Goal: Navigation & Orientation: Find specific page/section

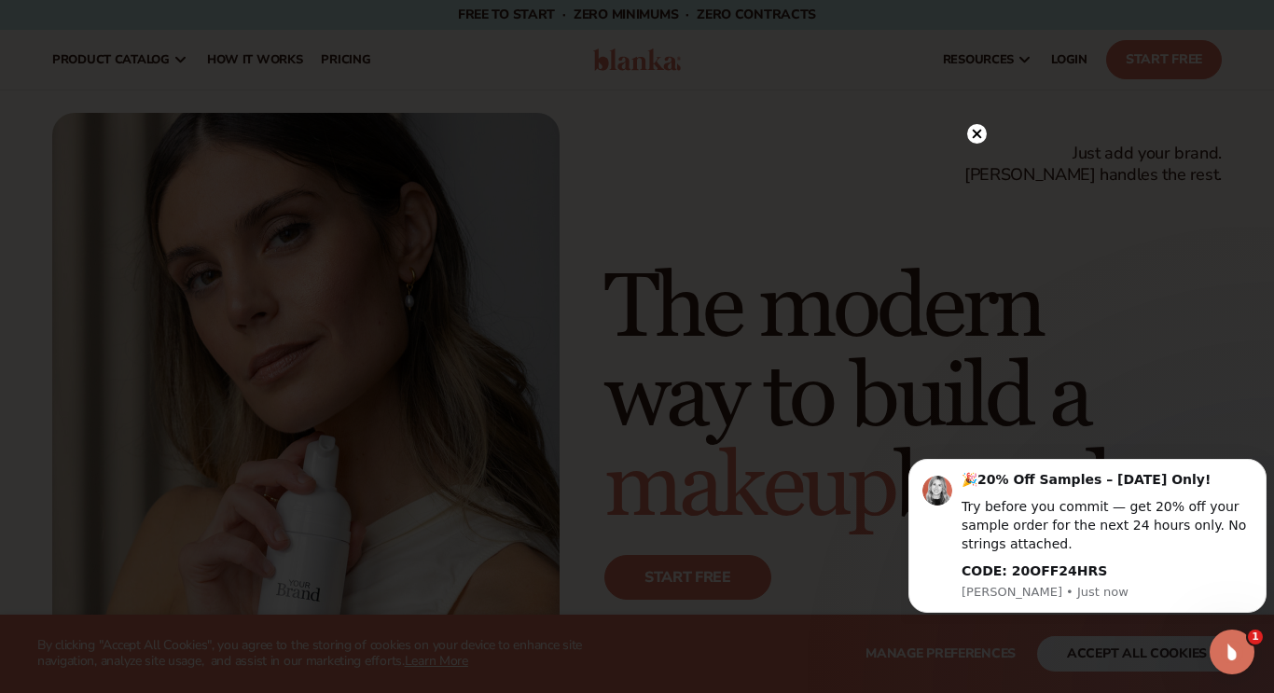
click at [977, 134] on icon at bounding box center [976, 134] width 9 height 9
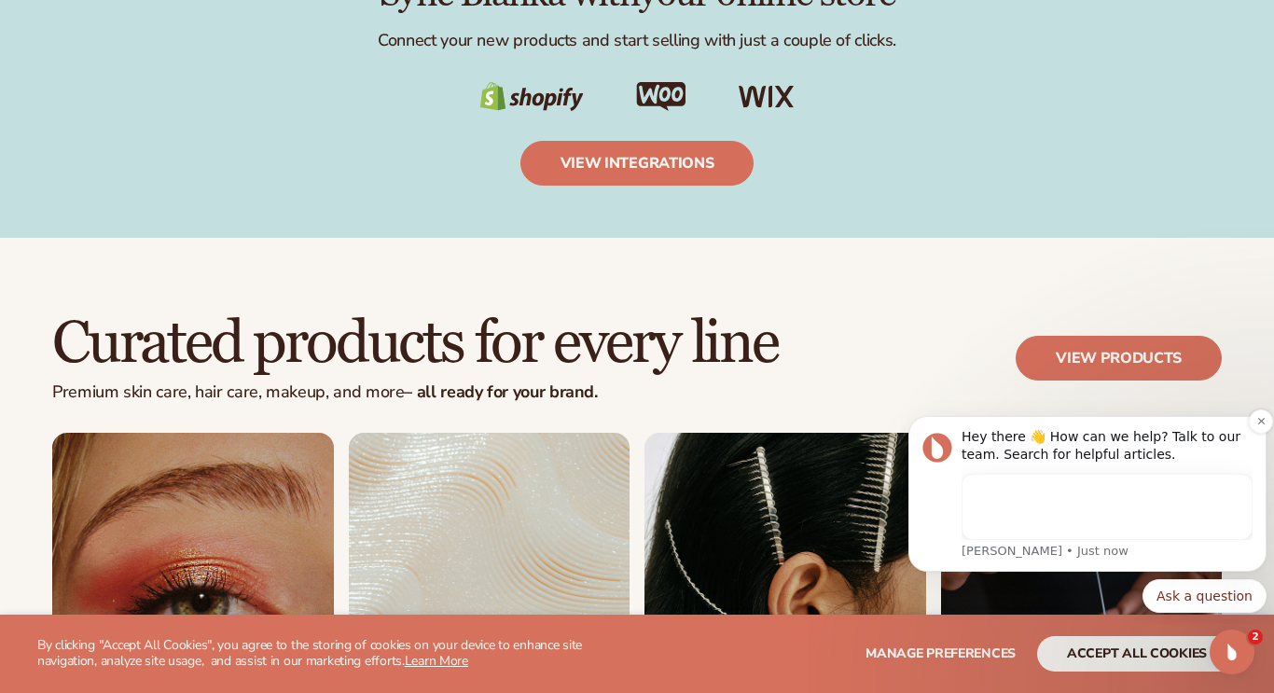
scroll to position [3221, 0]
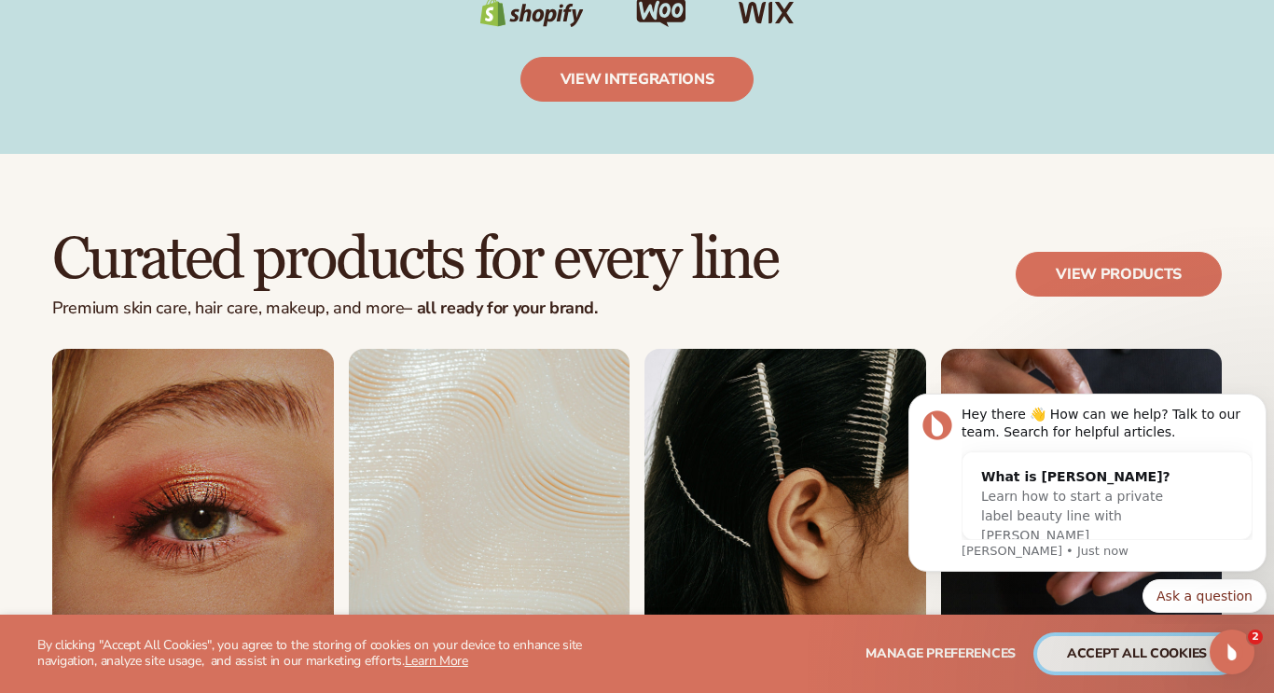
click at [1159, 647] on button "accept all cookies" at bounding box center [1137, 653] width 200 height 35
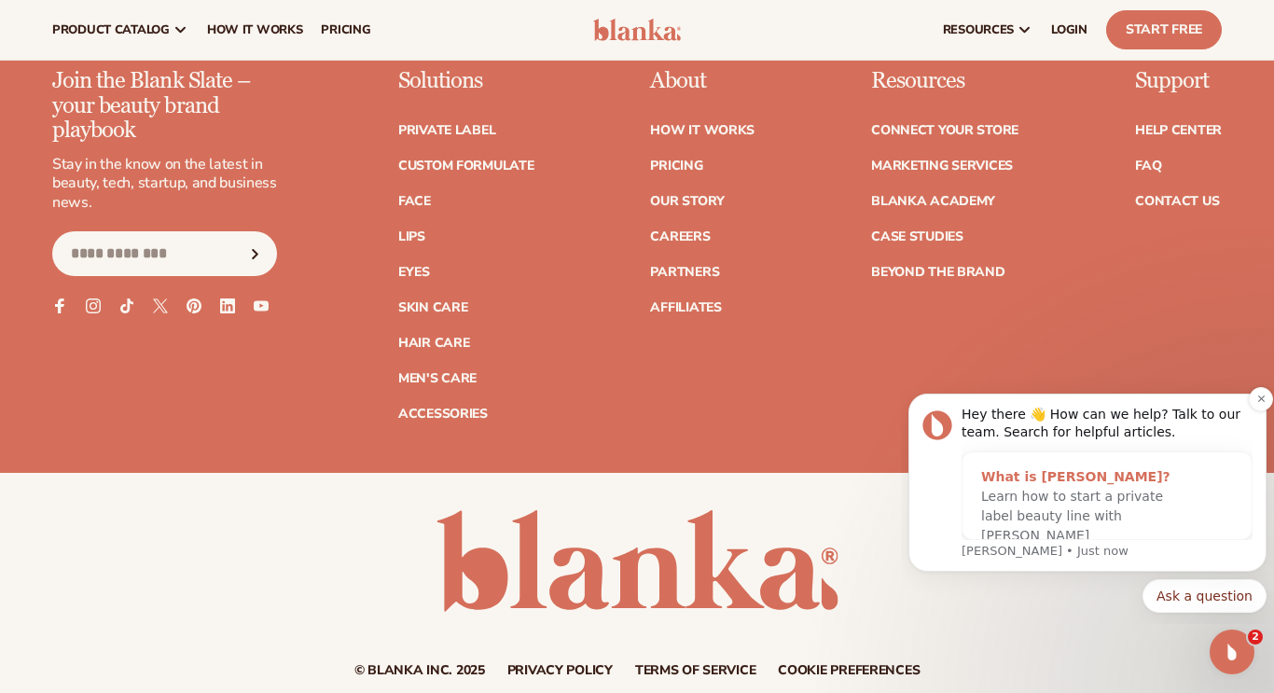
scroll to position [7359, 0]
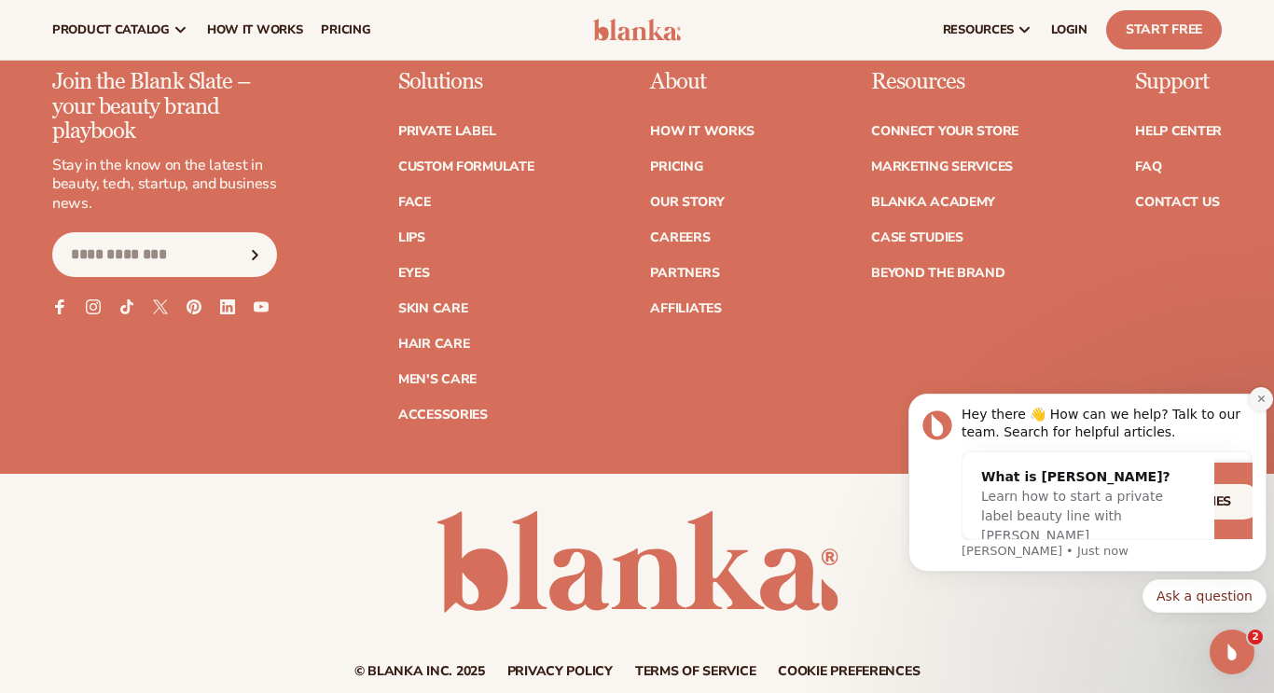
click at [1253, 404] on button "Dismiss notification" at bounding box center [1260, 399] width 24 height 24
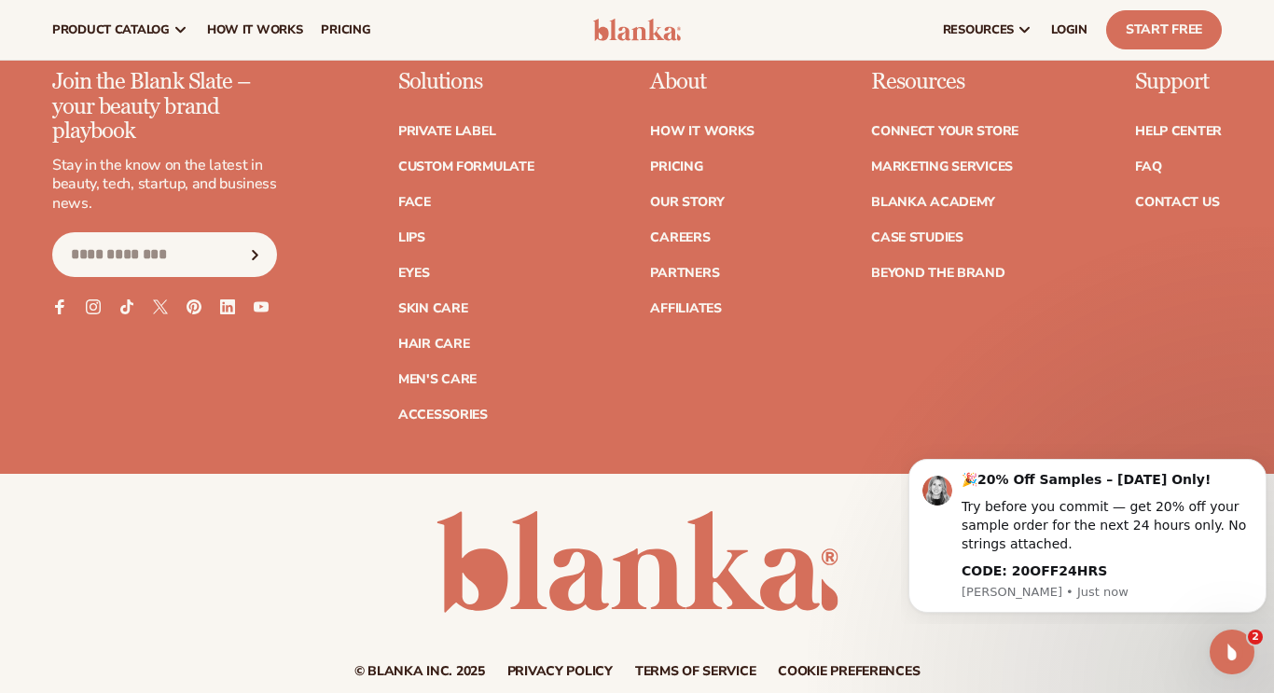
click at [1032, 623] on html "🎉 20% Off Samples – Today Only! Try before you commit — get 20% off your sample…" at bounding box center [1087, 533] width 373 height 182
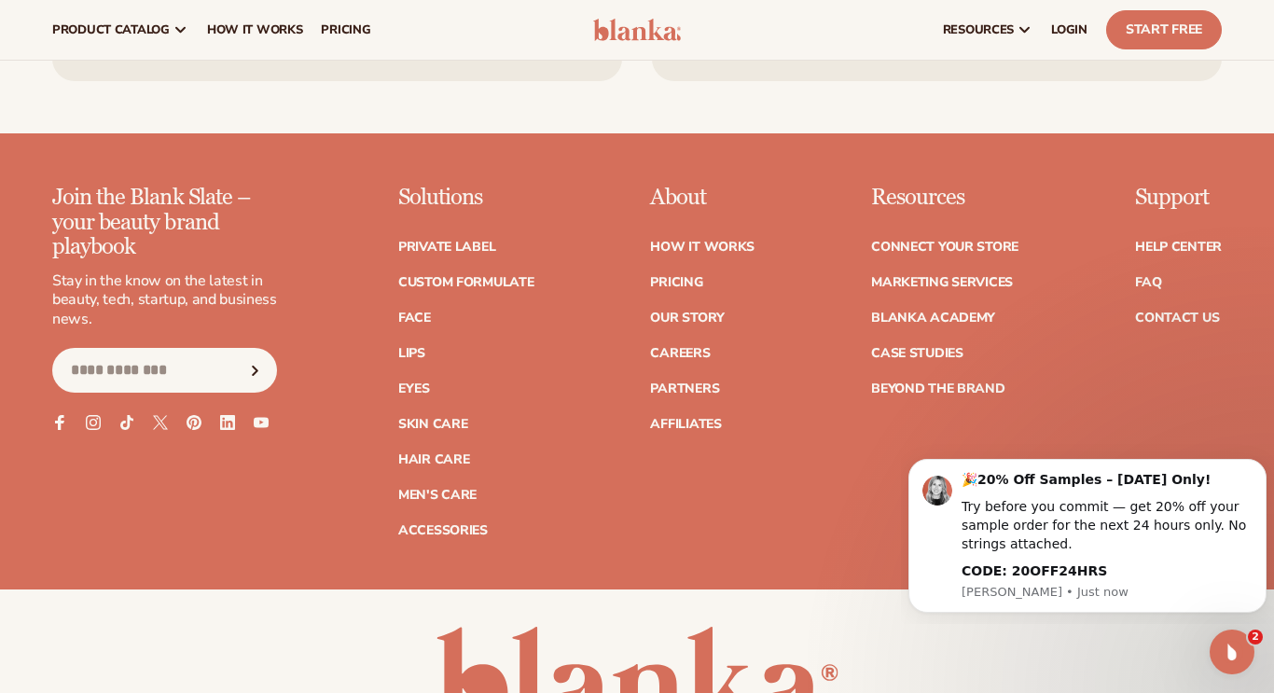
scroll to position [7232, 0]
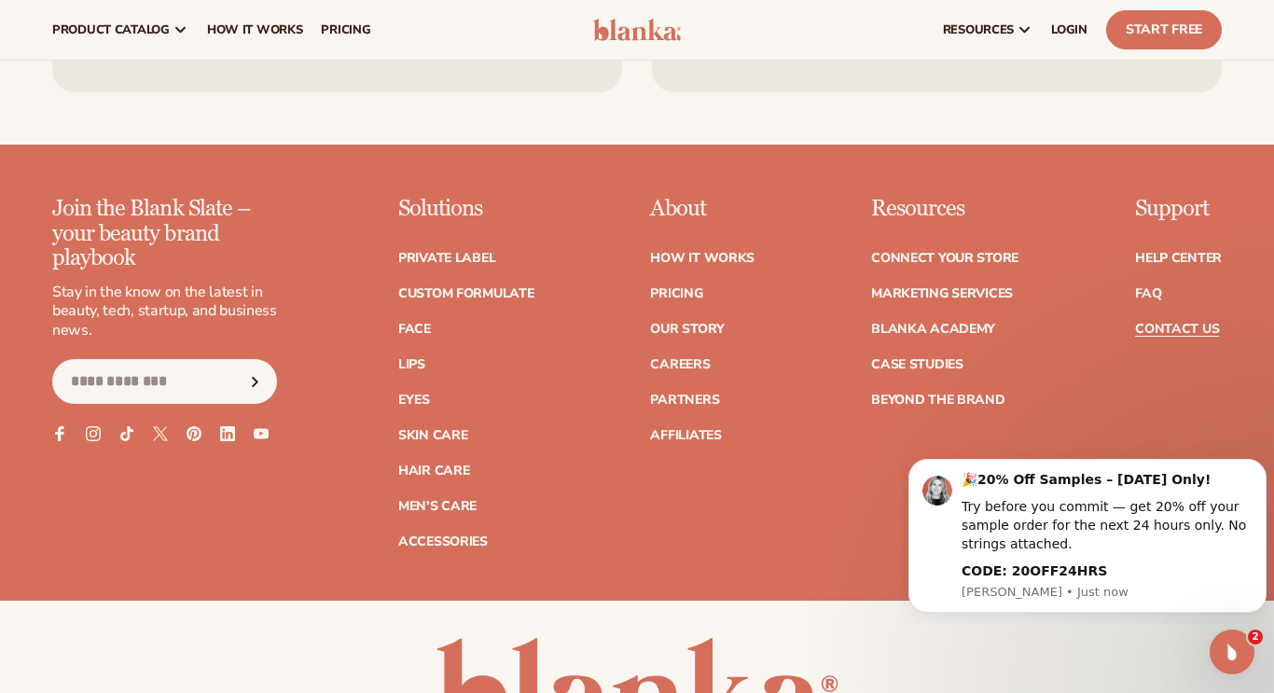
click at [1162, 323] on link "Contact Us" at bounding box center [1177, 329] width 84 height 13
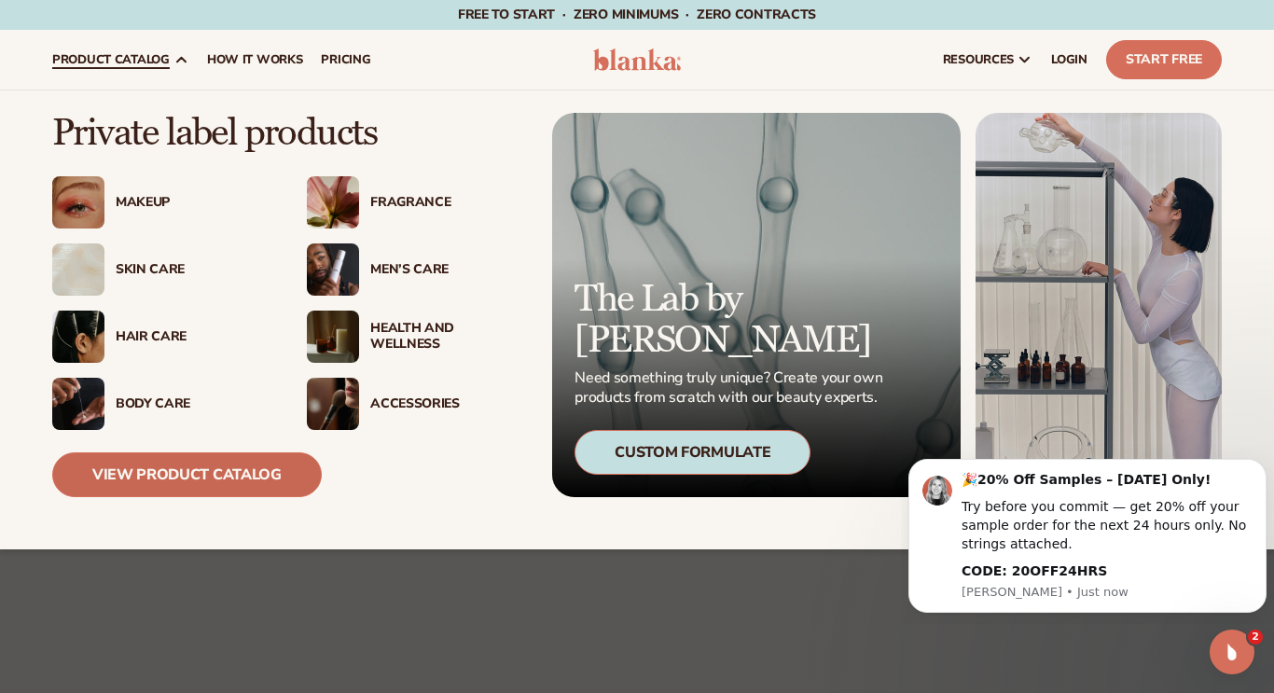
click at [174, 470] on link "View Product Catalog" at bounding box center [186, 474] width 269 height 45
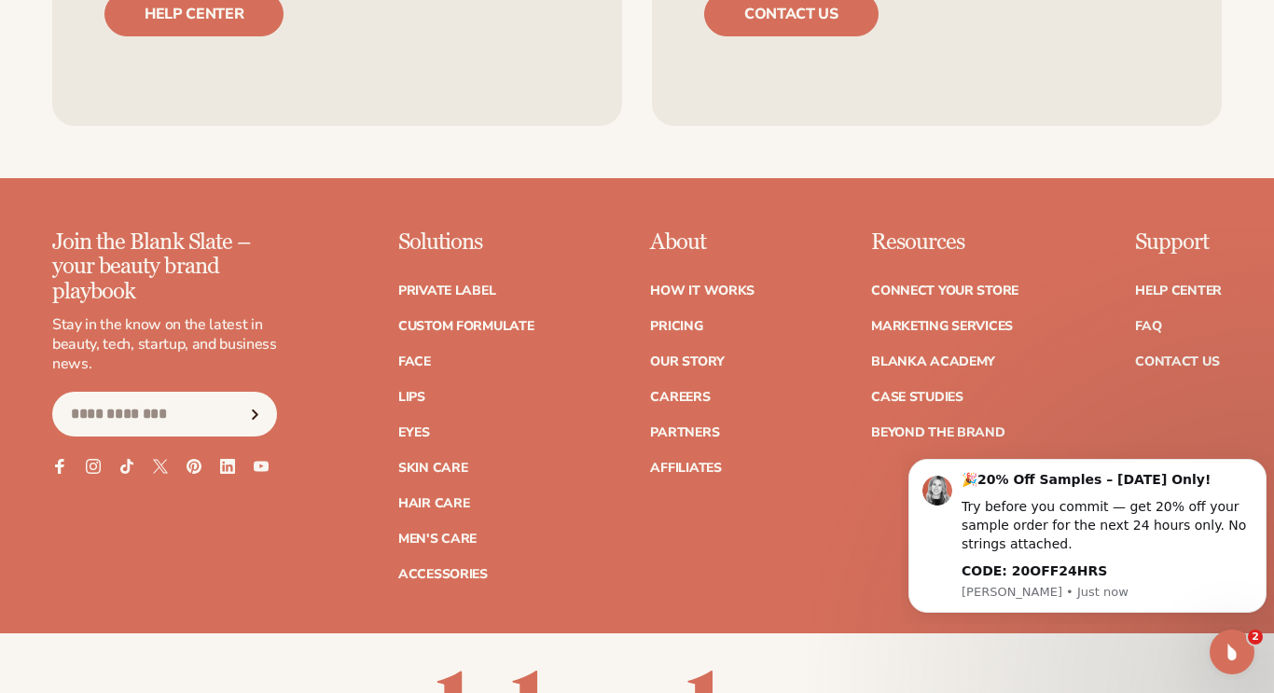
scroll to position [3129, 0]
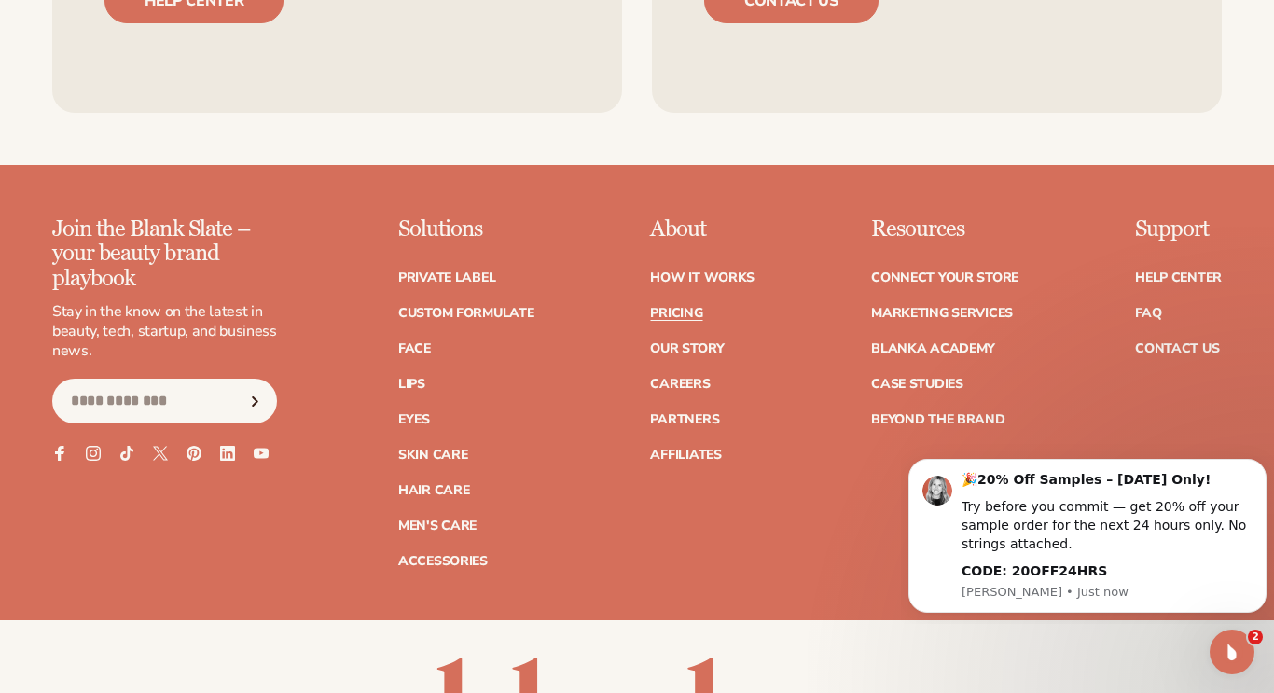
click at [684, 316] on link "Pricing" at bounding box center [676, 313] width 52 height 13
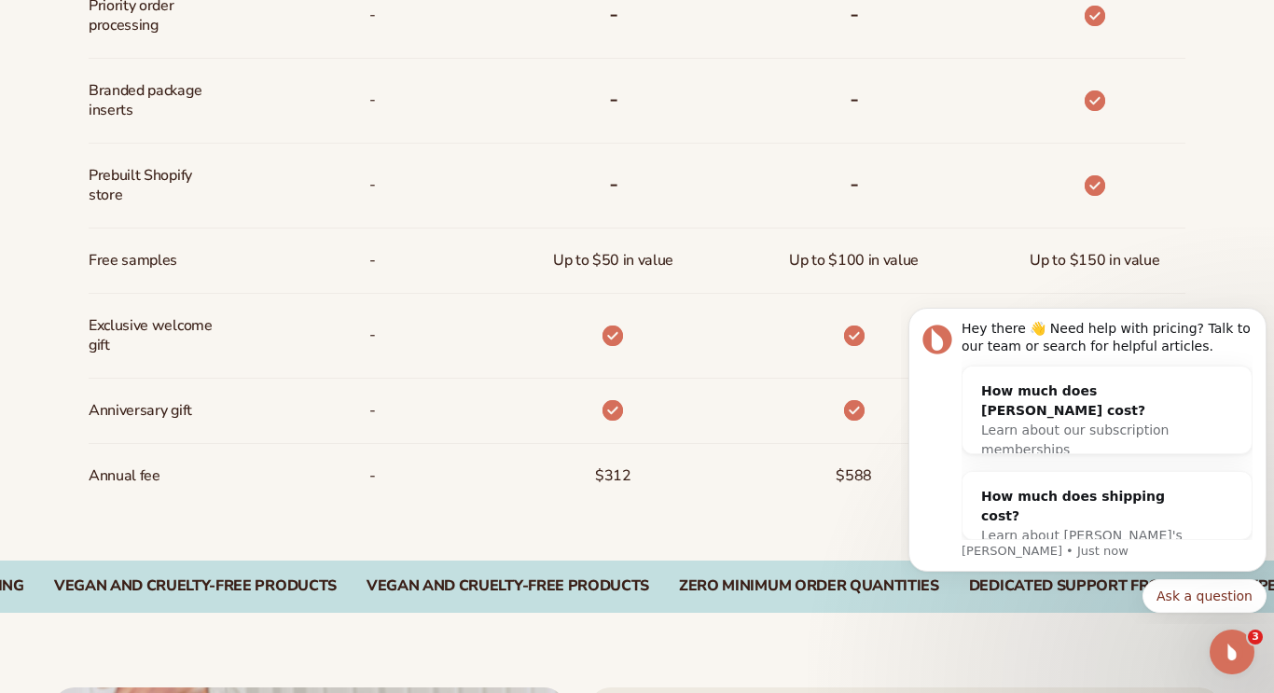
scroll to position [1382, 0]
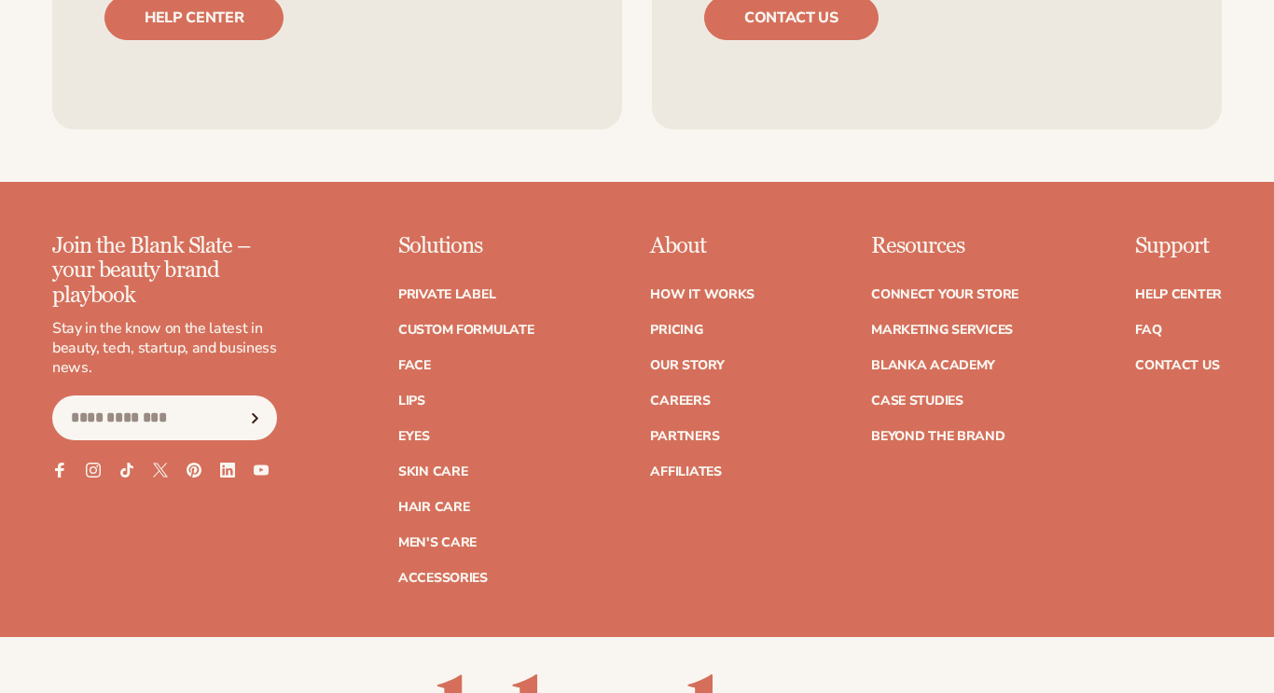
scroll to position [3129, 0]
